Goal: Information Seeking & Learning: Compare options

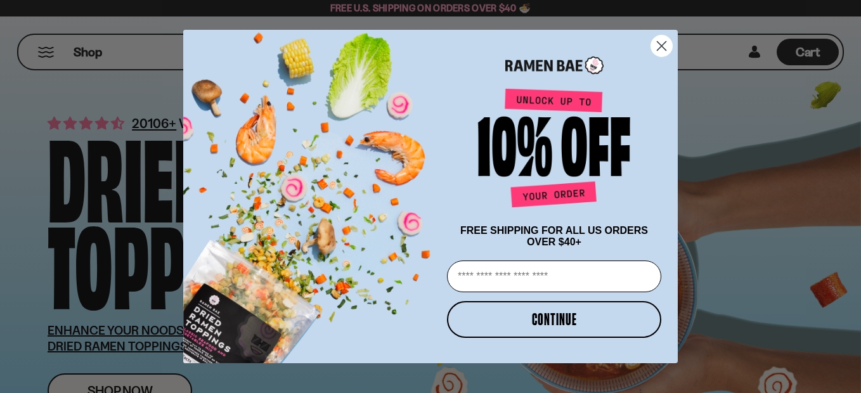
click at [661, 42] on icon "Close dialog" at bounding box center [661, 45] width 9 height 9
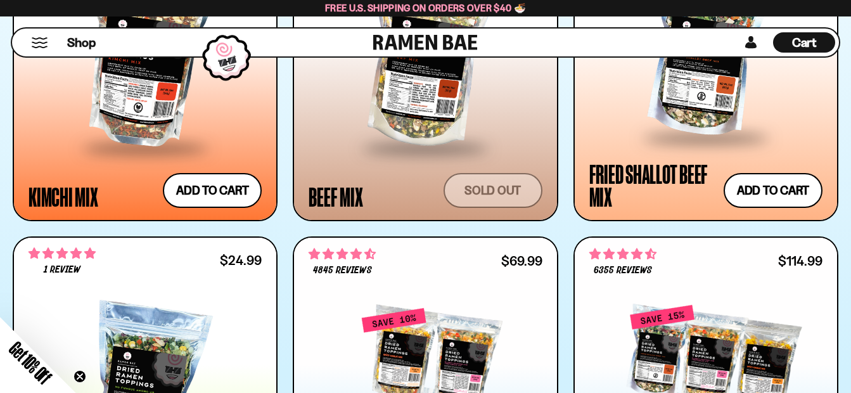
scroll to position [1141, 0]
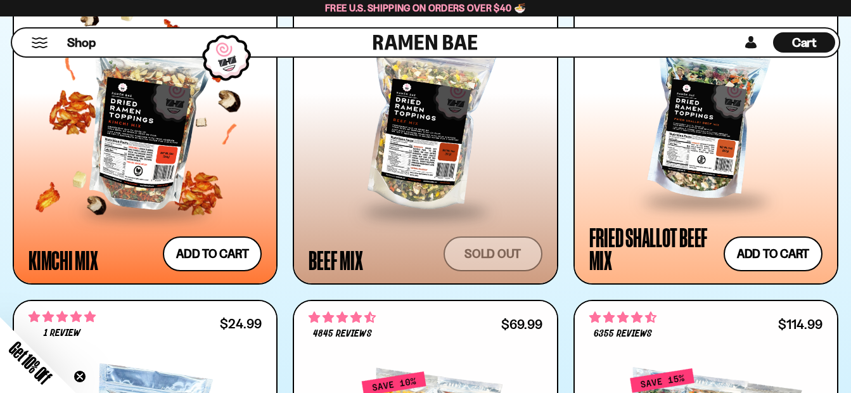
click at [145, 164] on div at bounding box center [145, 123] width 233 height 174
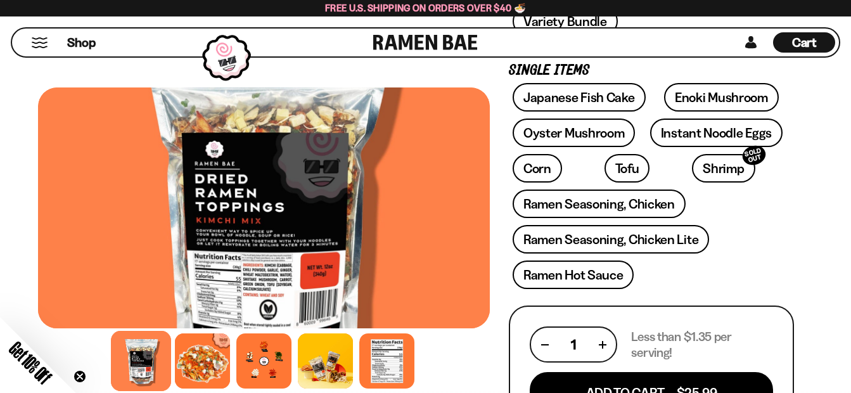
scroll to position [444, 0]
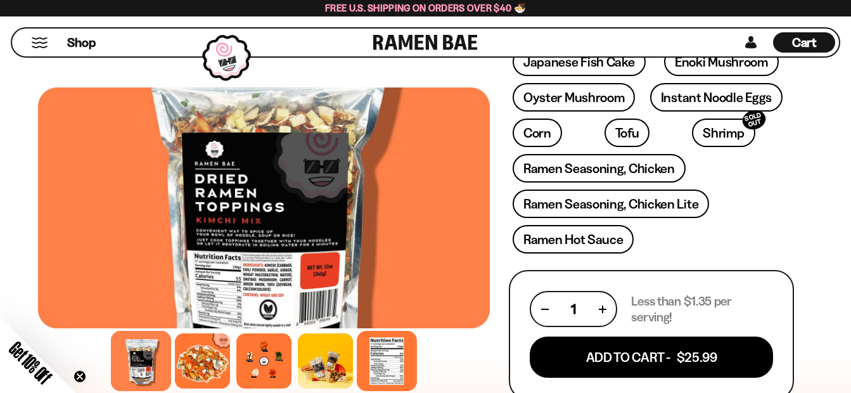
click at [387, 365] on div at bounding box center [387, 361] width 60 height 60
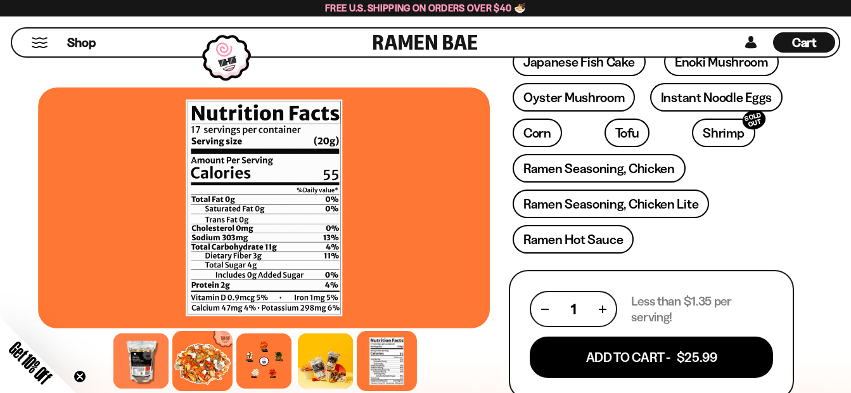
click at [202, 359] on div at bounding box center [202, 361] width 60 height 60
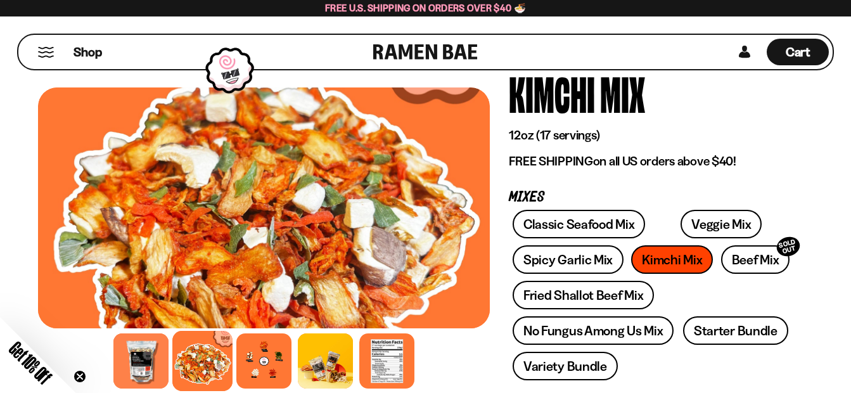
scroll to position [0, 0]
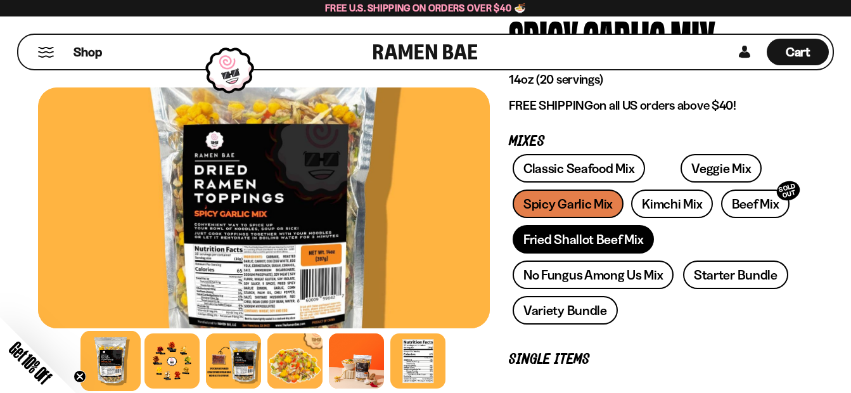
scroll to position [127, 0]
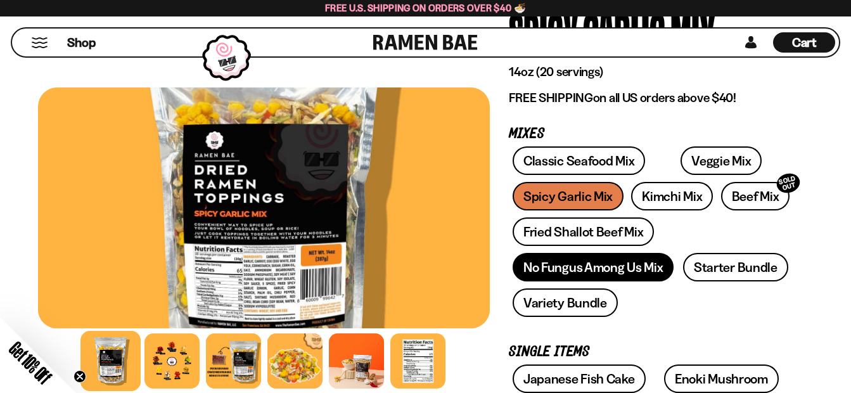
click at [565, 271] on link "No Fungus Among Us Mix" at bounding box center [593, 267] width 161 height 29
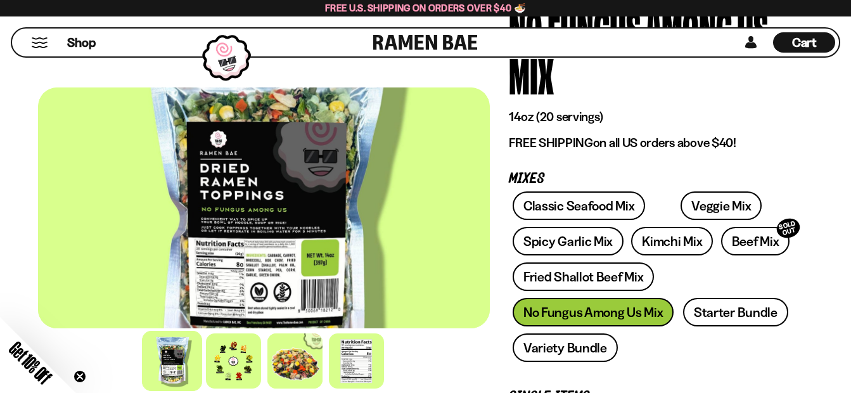
scroll to position [127, 0]
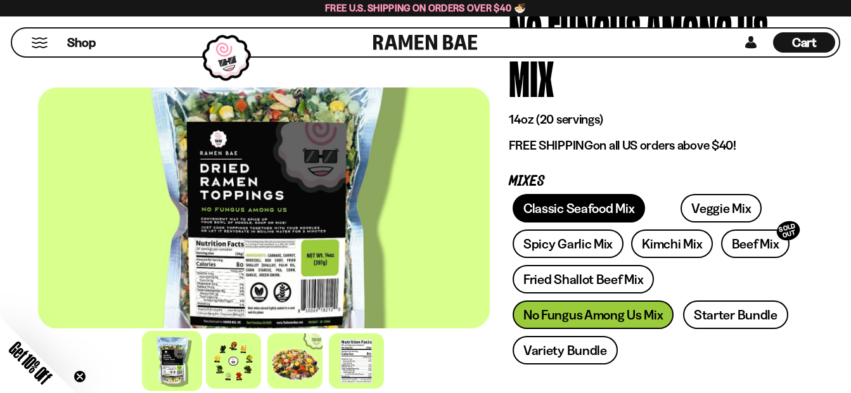
click at [566, 215] on link "Classic Seafood Mix" at bounding box center [579, 208] width 132 height 29
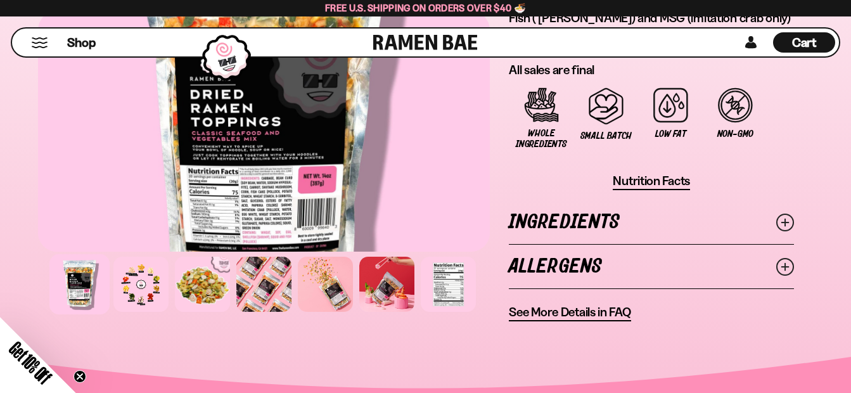
scroll to position [1141, 0]
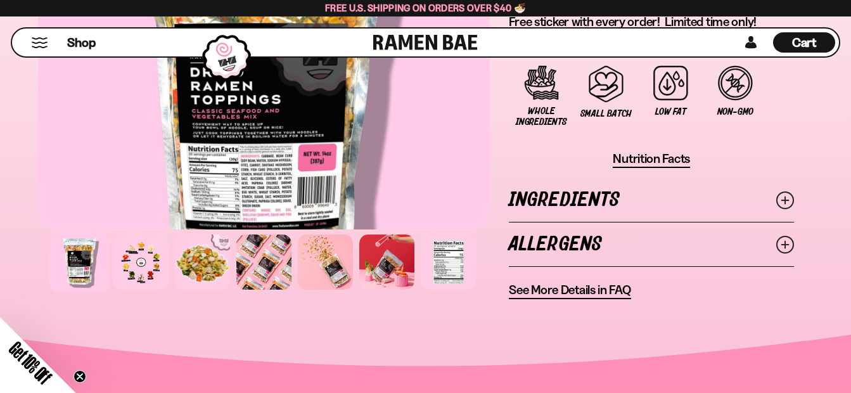
click at [783, 199] on icon at bounding box center [785, 200] width 18 height 18
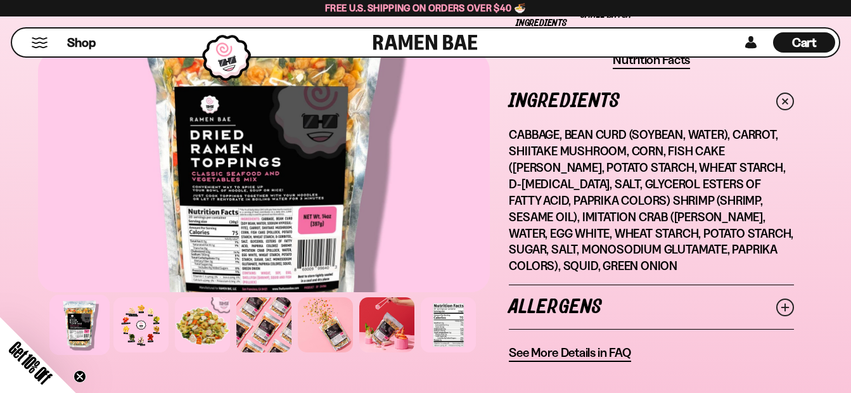
scroll to position [1268, 0]
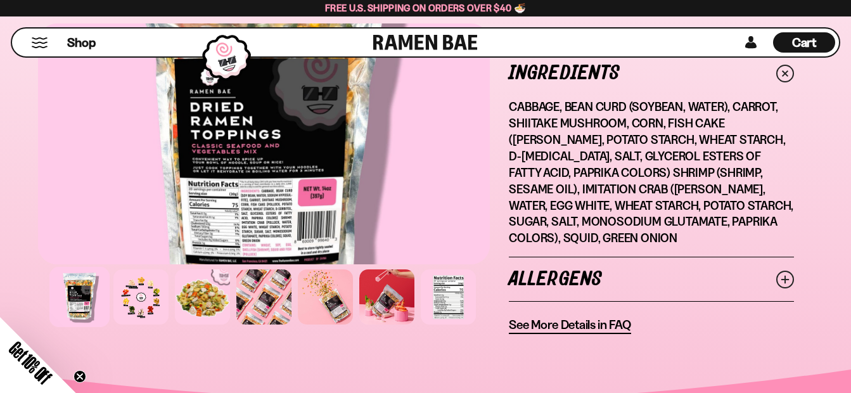
click at [780, 271] on icon at bounding box center [785, 280] width 18 height 18
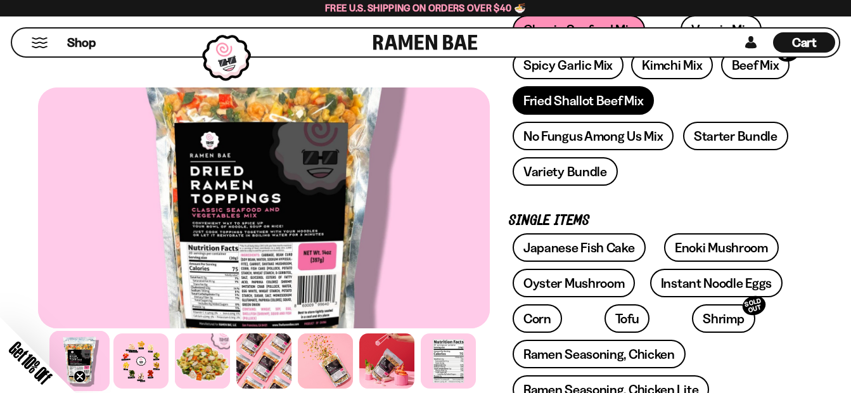
scroll to position [190, 0]
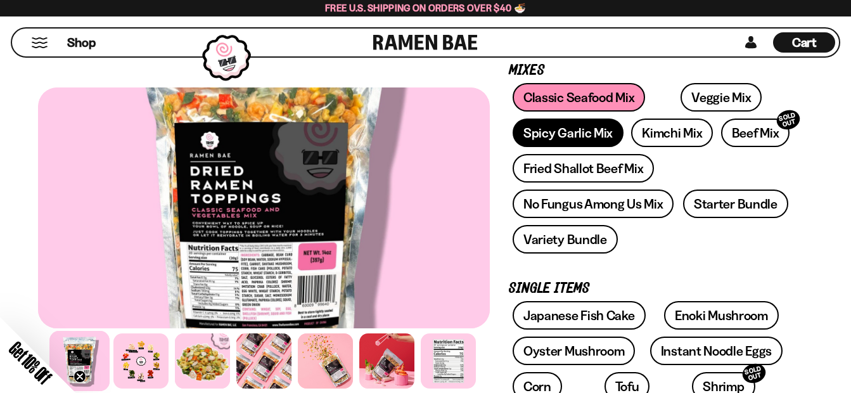
click at [593, 139] on link "Spicy Garlic Mix" at bounding box center [568, 133] width 111 height 29
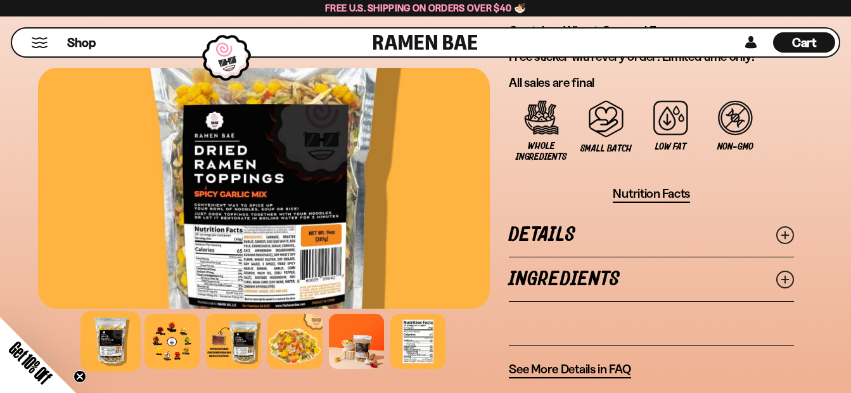
scroll to position [1077, 0]
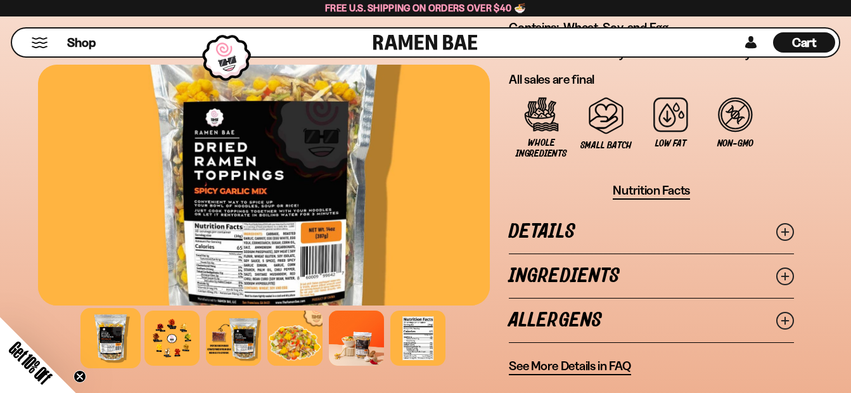
click at [779, 276] on icon at bounding box center [785, 276] width 18 height 18
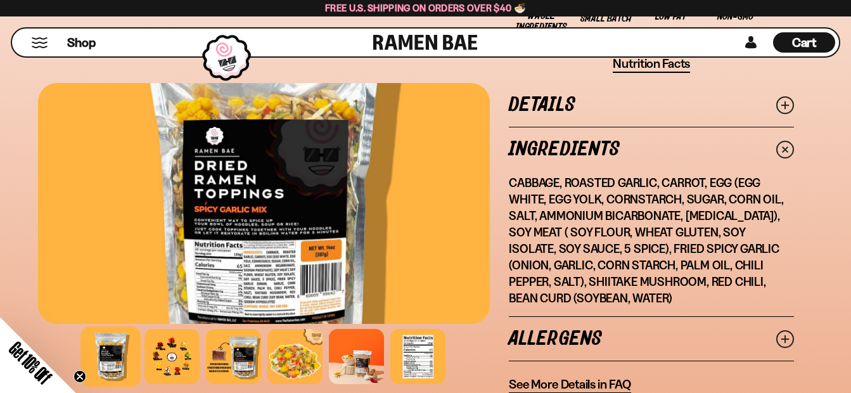
scroll to position [1268, 0]
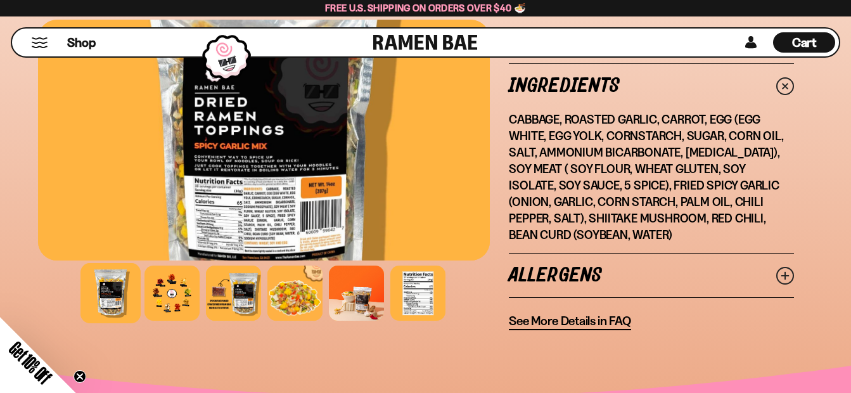
click at [783, 275] on line at bounding box center [785, 276] width 6 height 6
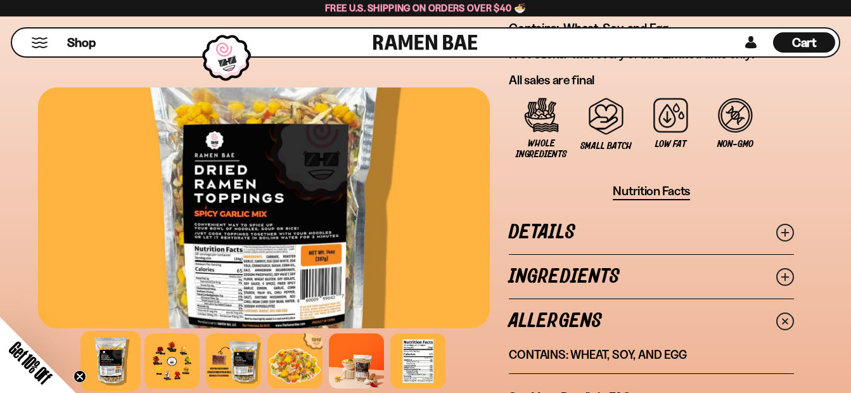
scroll to position [1077, 0]
click at [785, 235] on icon at bounding box center [785, 232] width 18 height 18
